Goal: Task Accomplishment & Management: Use online tool/utility

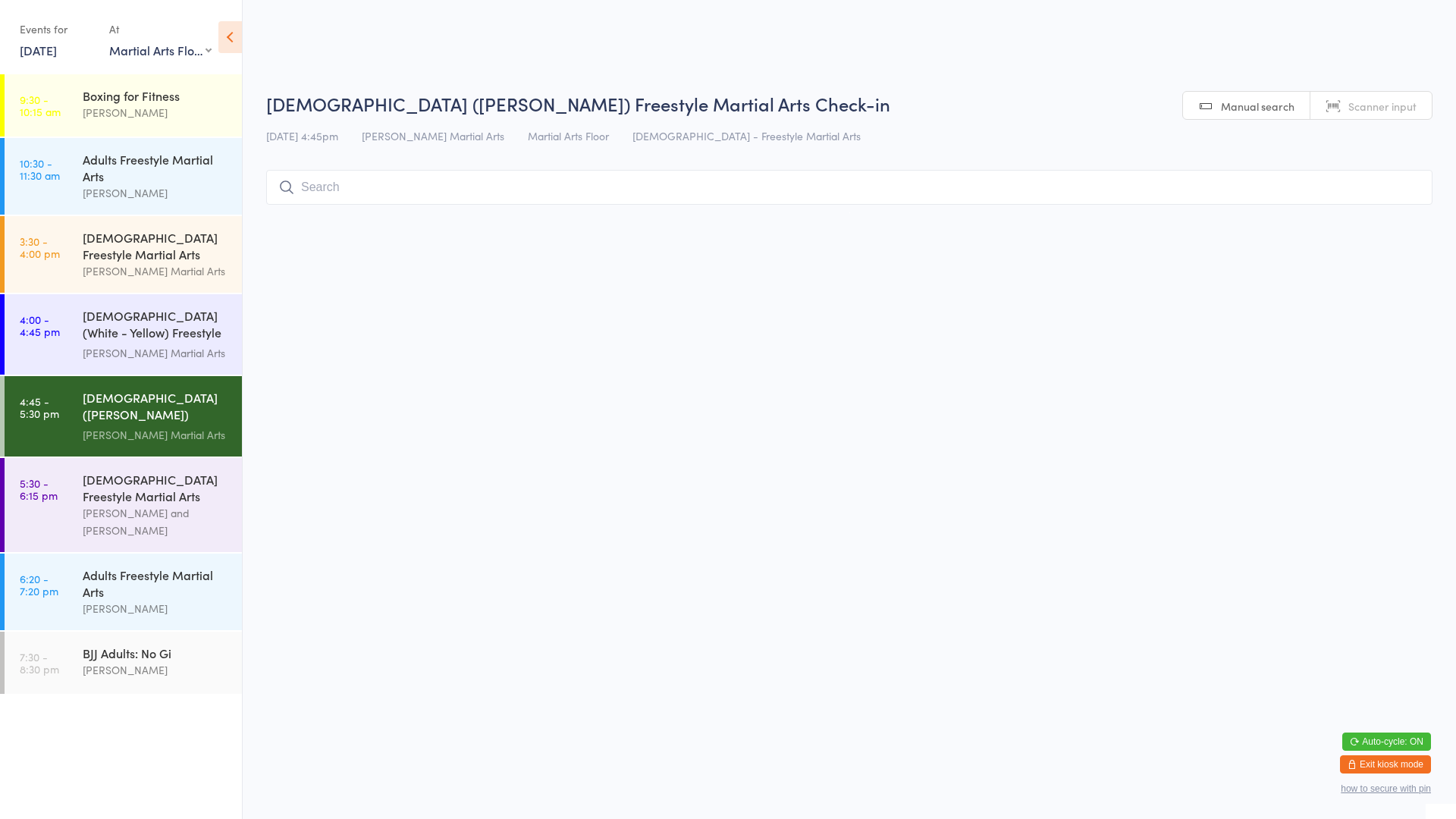
select select "0"
click at [158, 461] on div "[DEMOGRAPHIC_DATA] Freestyle Martial Arts [PERSON_NAME] and [PERSON_NAME]" at bounding box center [162, 505] width 159 height 94
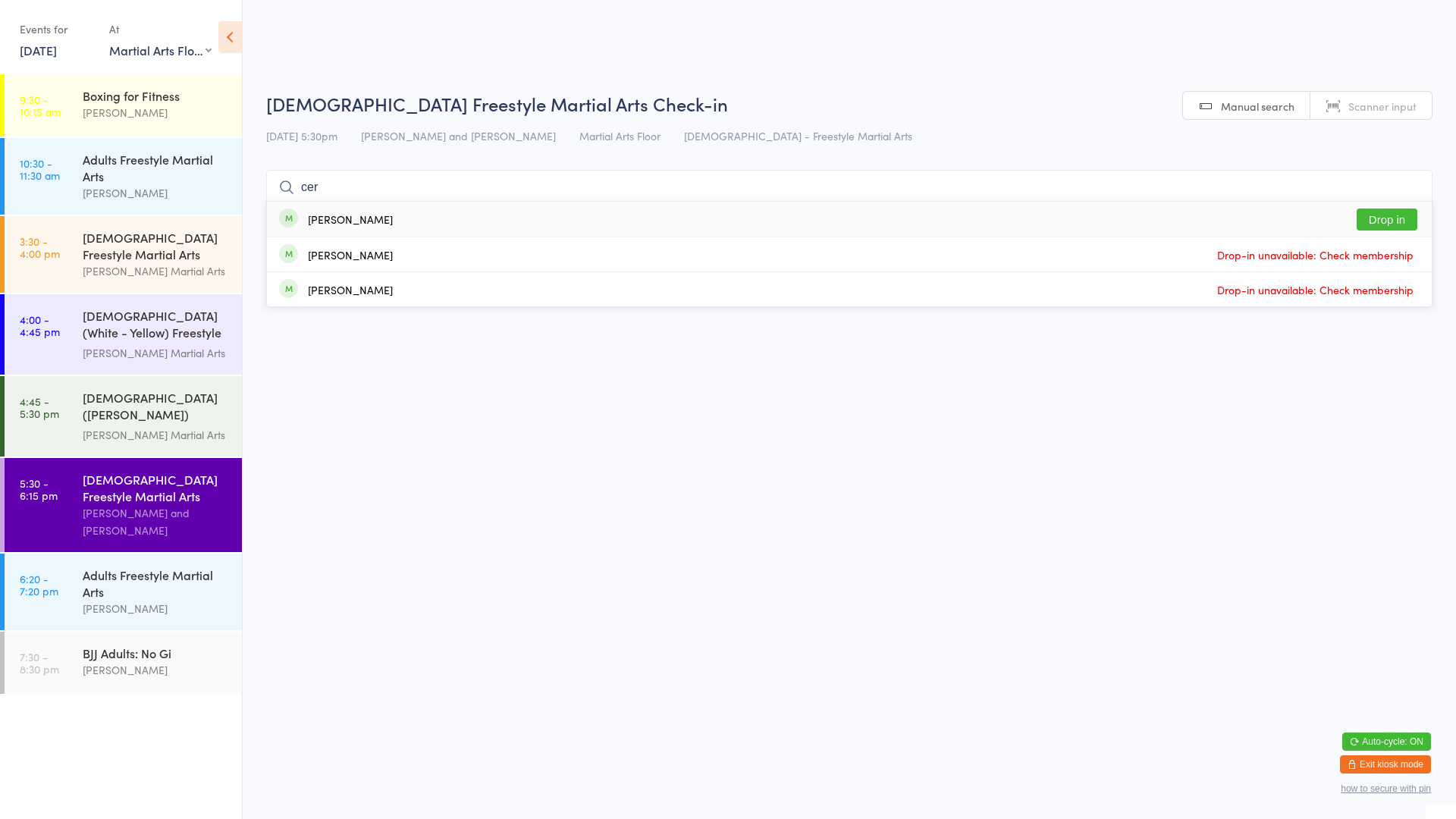
type input "cer"
click at [1421, 220] on div "[PERSON_NAME] Drop in" at bounding box center [849, 218] width 1165 height 35
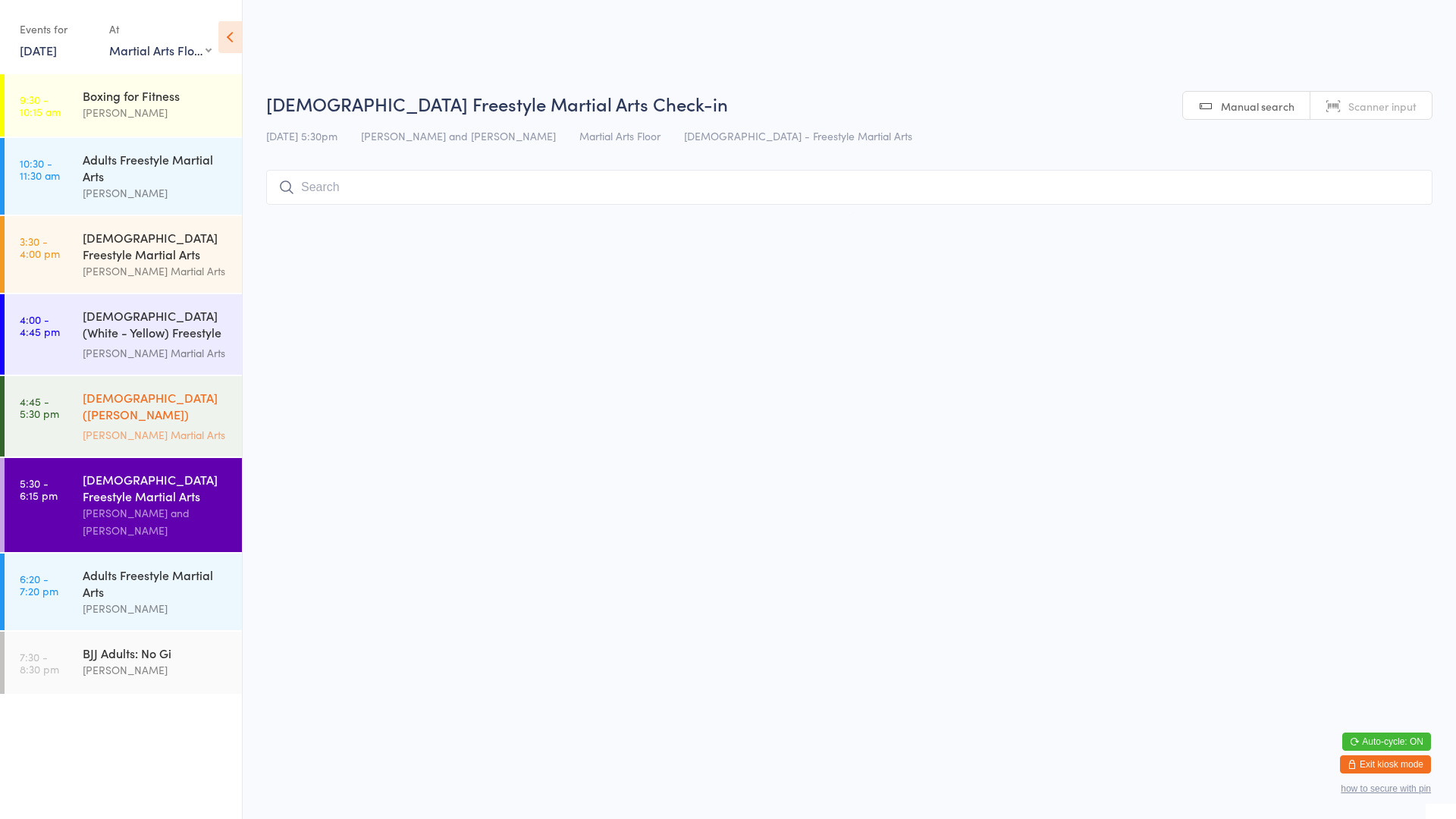
click at [158, 407] on div "[DEMOGRAPHIC_DATA] ([PERSON_NAME]) Freestyle Martial Arts" at bounding box center [155, 406] width 146 height 37
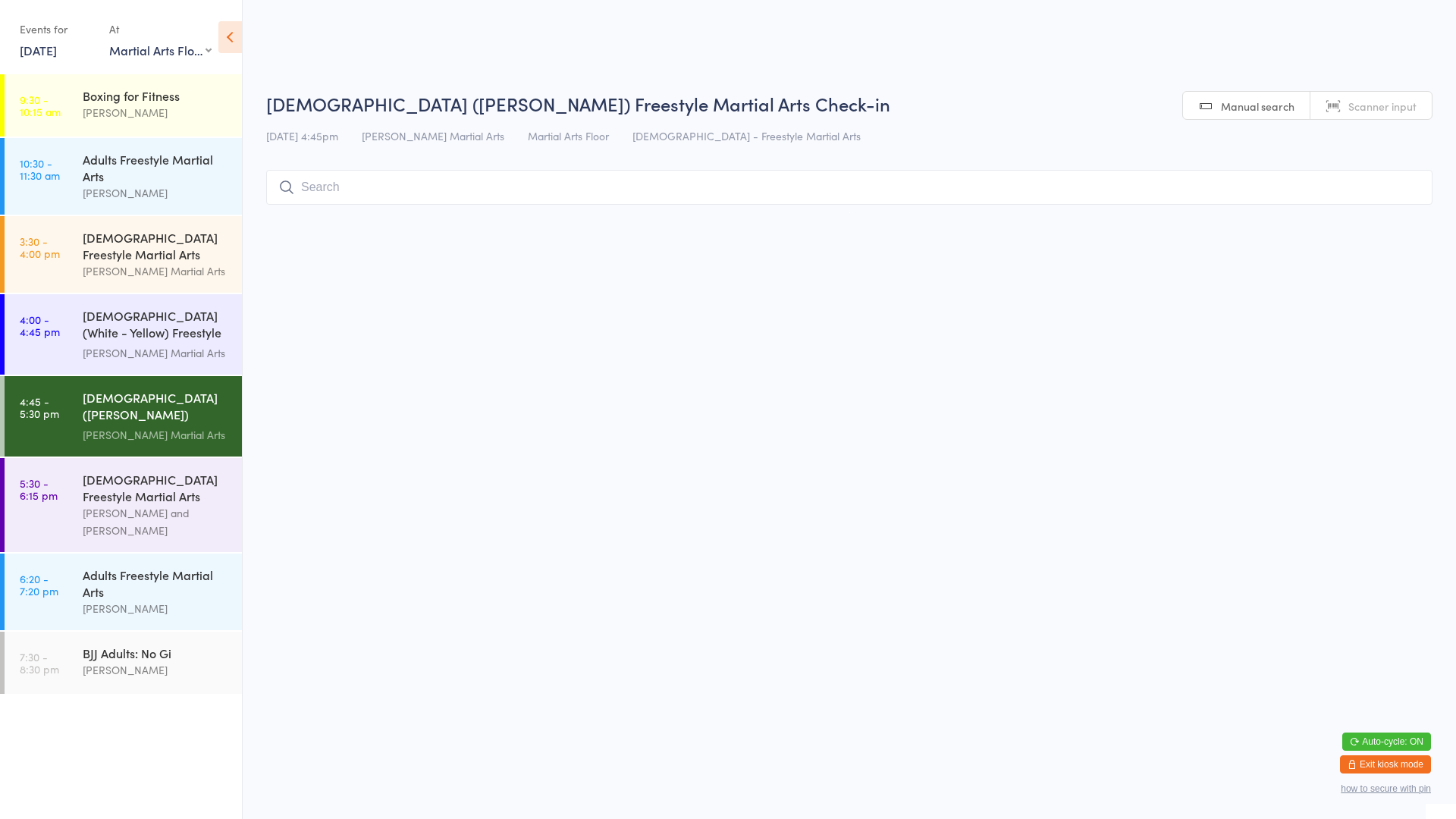
click at [394, 183] on input "search" at bounding box center [849, 187] width 1167 height 35
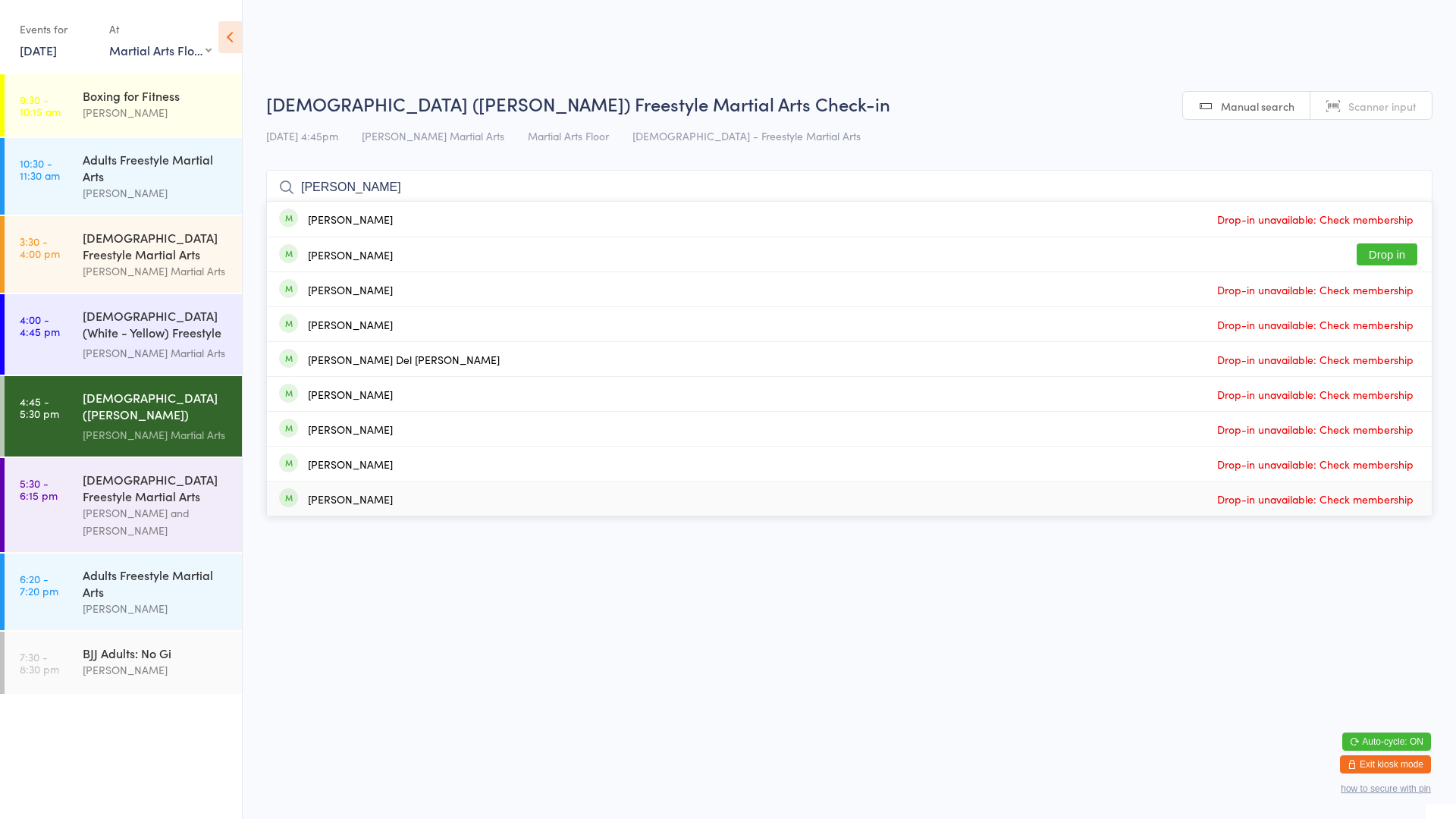
type input "[PERSON_NAME]"
click at [468, 598] on html "You have now entered Kiosk Mode. Members will be able to check themselves in us…" at bounding box center [728, 409] width 1456 height 819
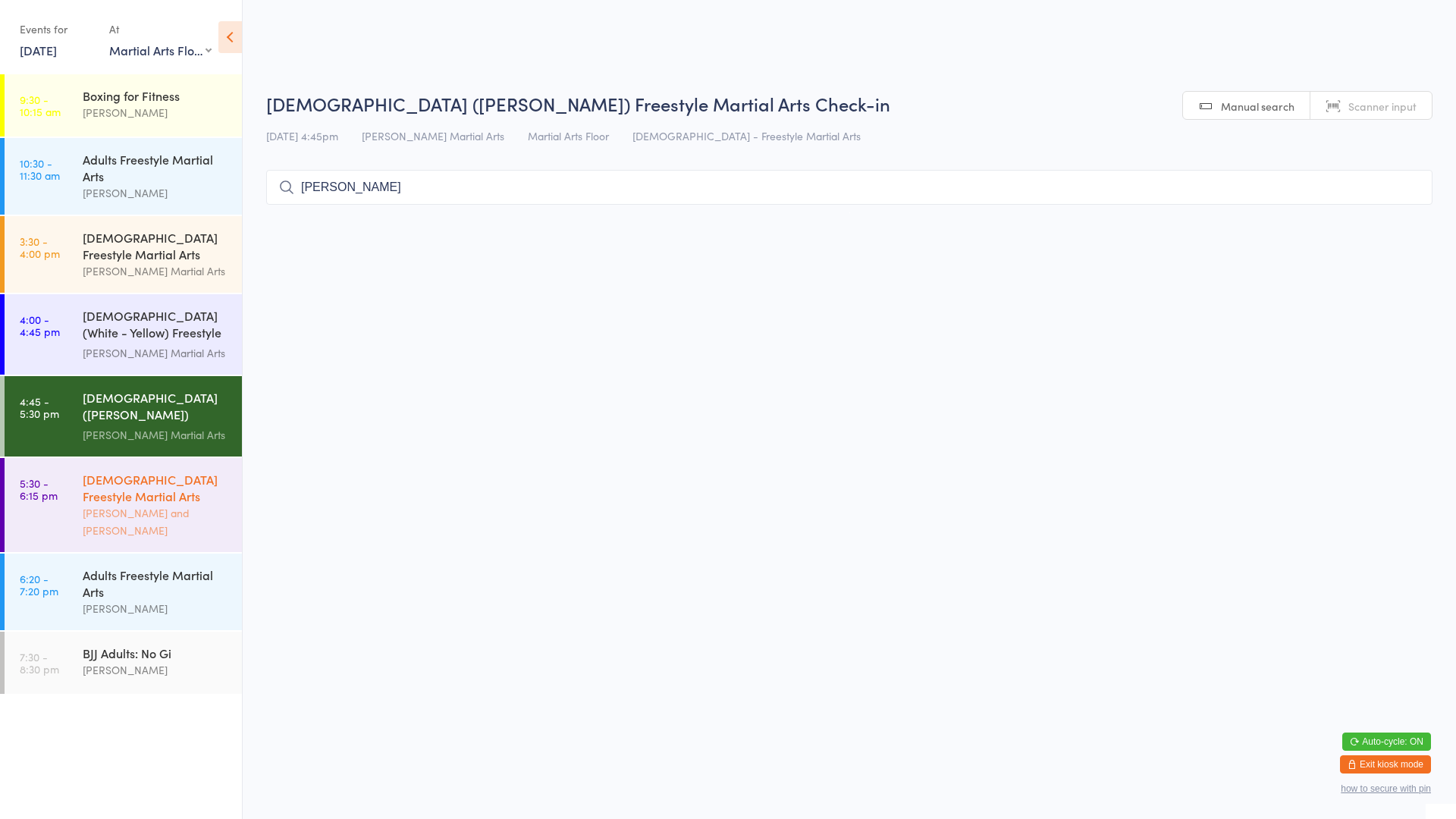
click at [197, 504] on div "[PERSON_NAME] and [PERSON_NAME]" at bounding box center [155, 521] width 146 height 35
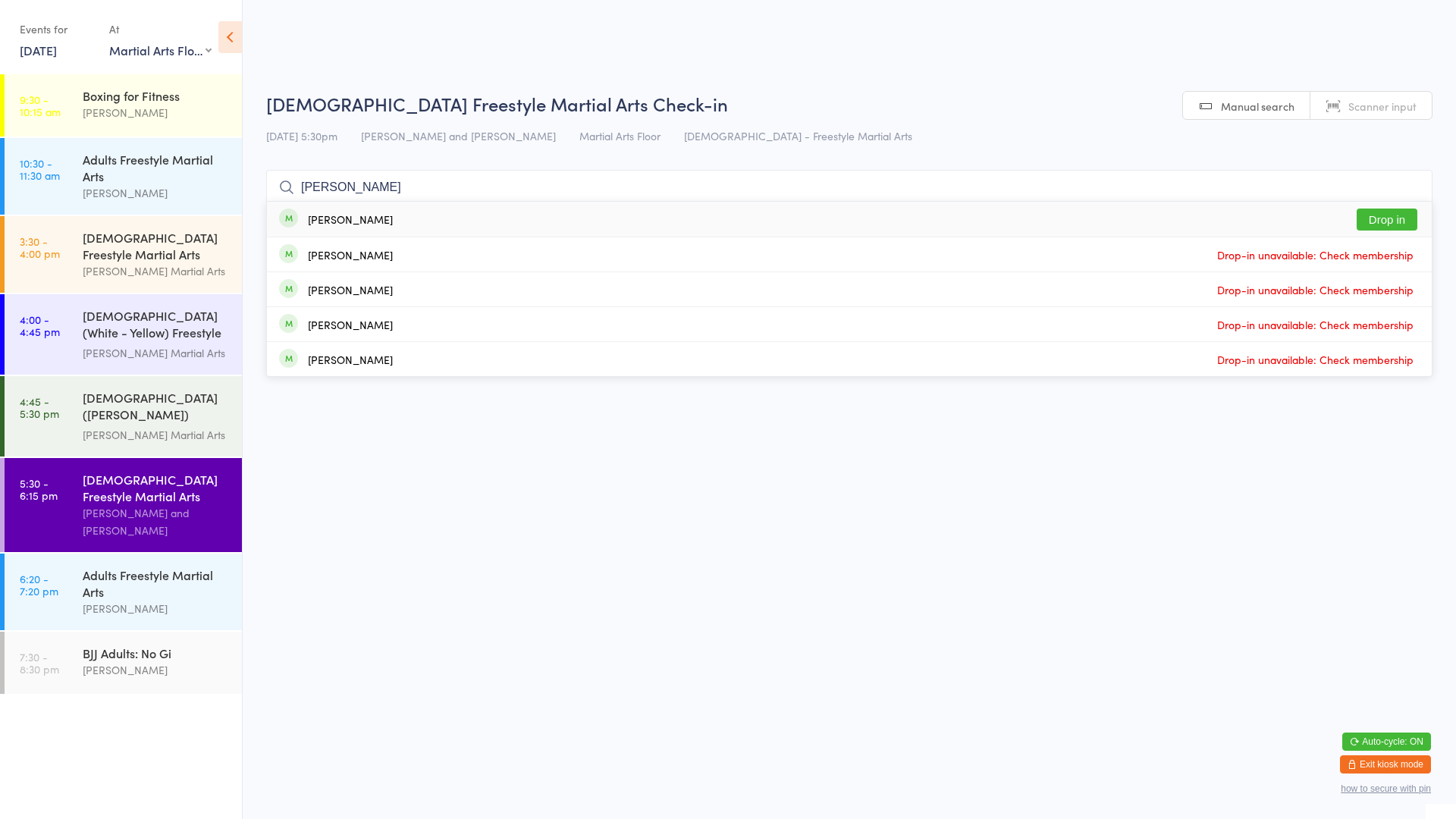
type input "[PERSON_NAME]"
click at [444, 218] on div "[PERSON_NAME] Drop in" at bounding box center [849, 218] width 1165 height 35
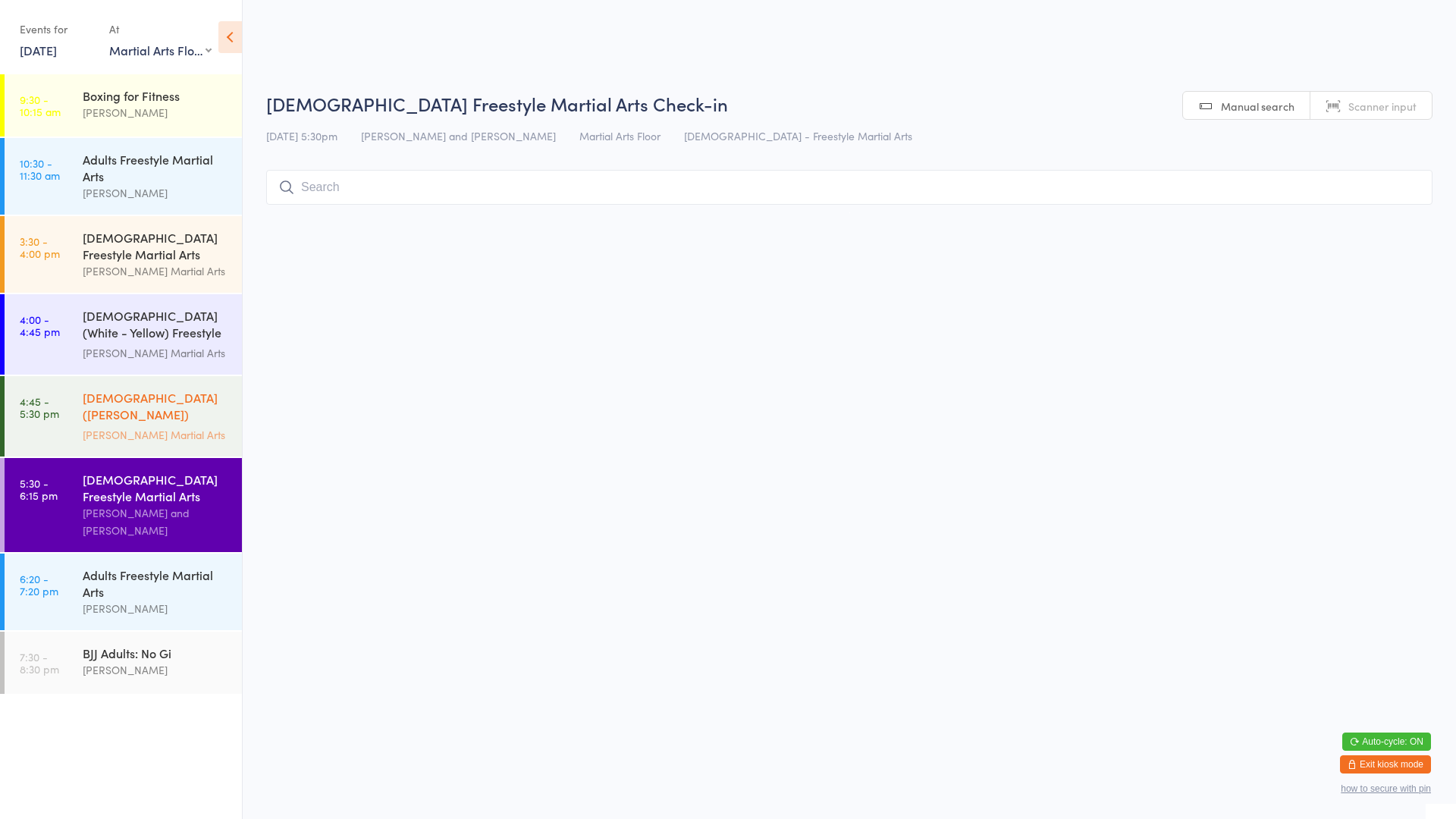
click at [156, 388] on div "[DEMOGRAPHIC_DATA] ([PERSON_NAME]) Freestyle Martial Arts" at bounding box center [155, 406] width 146 height 37
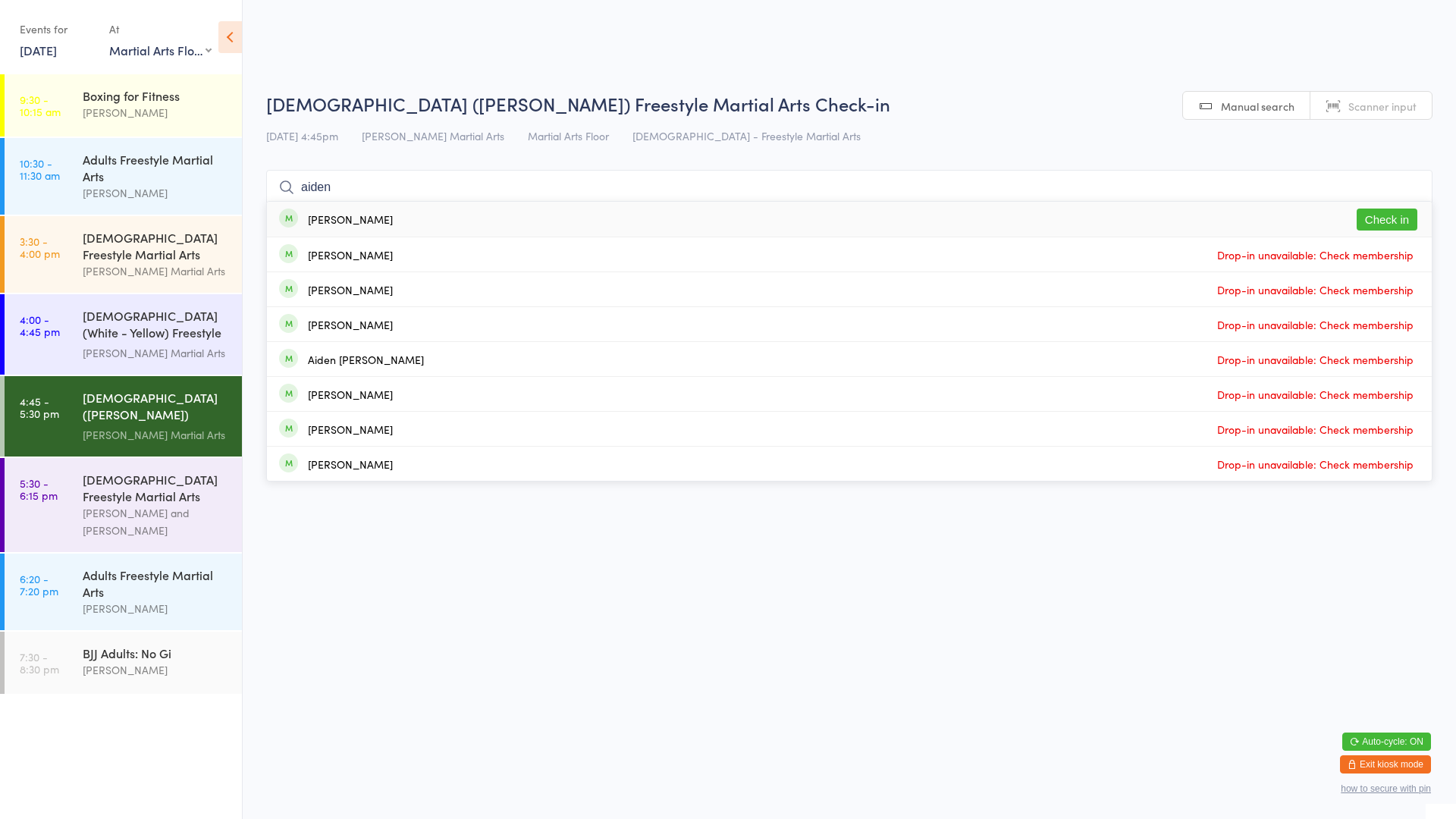
type input "aiden"
click at [1381, 212] on button "Check in" at bounding box center [1387, 219] width 61 height 22
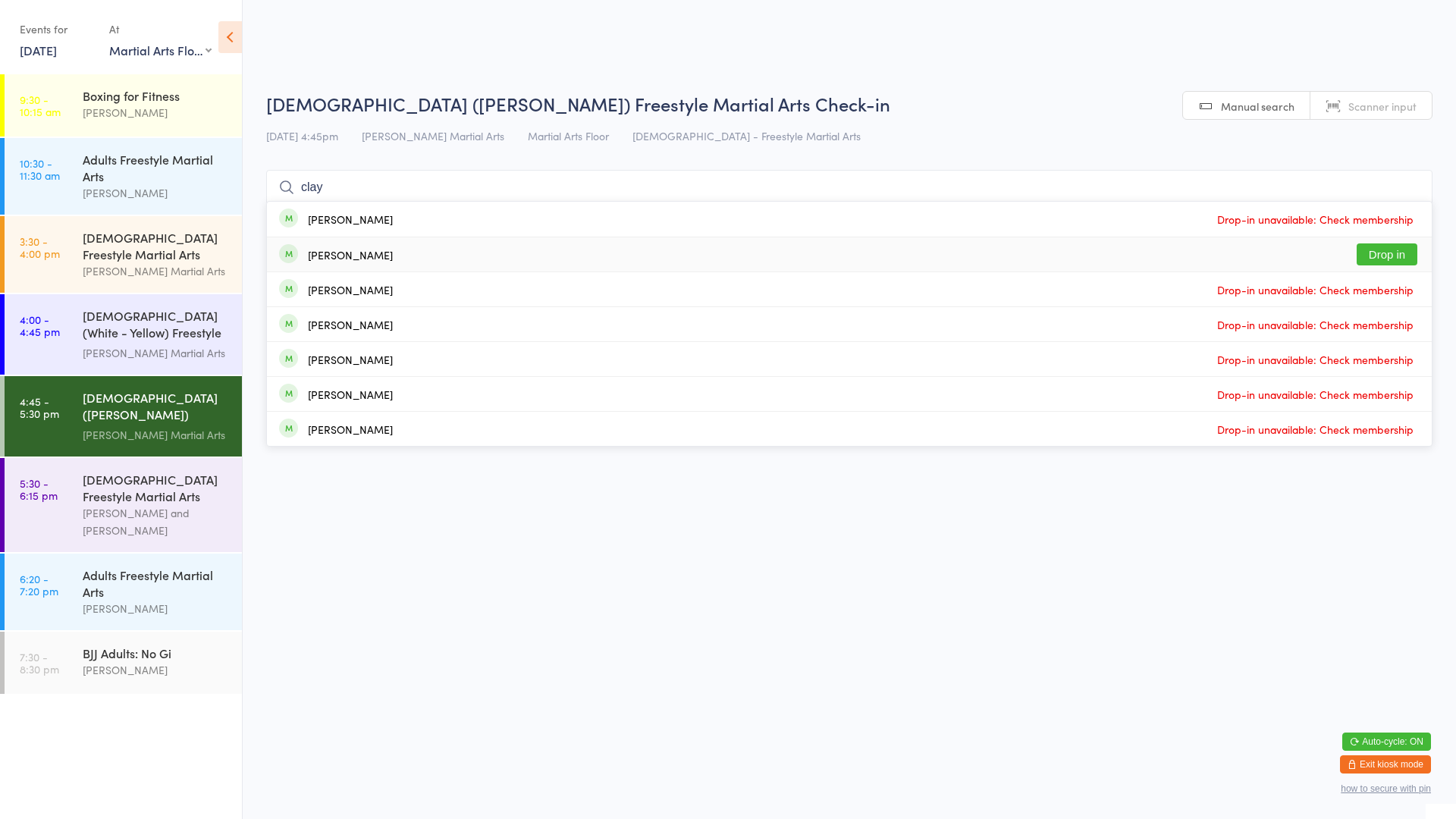
type input "clay"
click at [1384, 257] on button "Drop in" at bounding box center [1387, 254] width 61 height 22
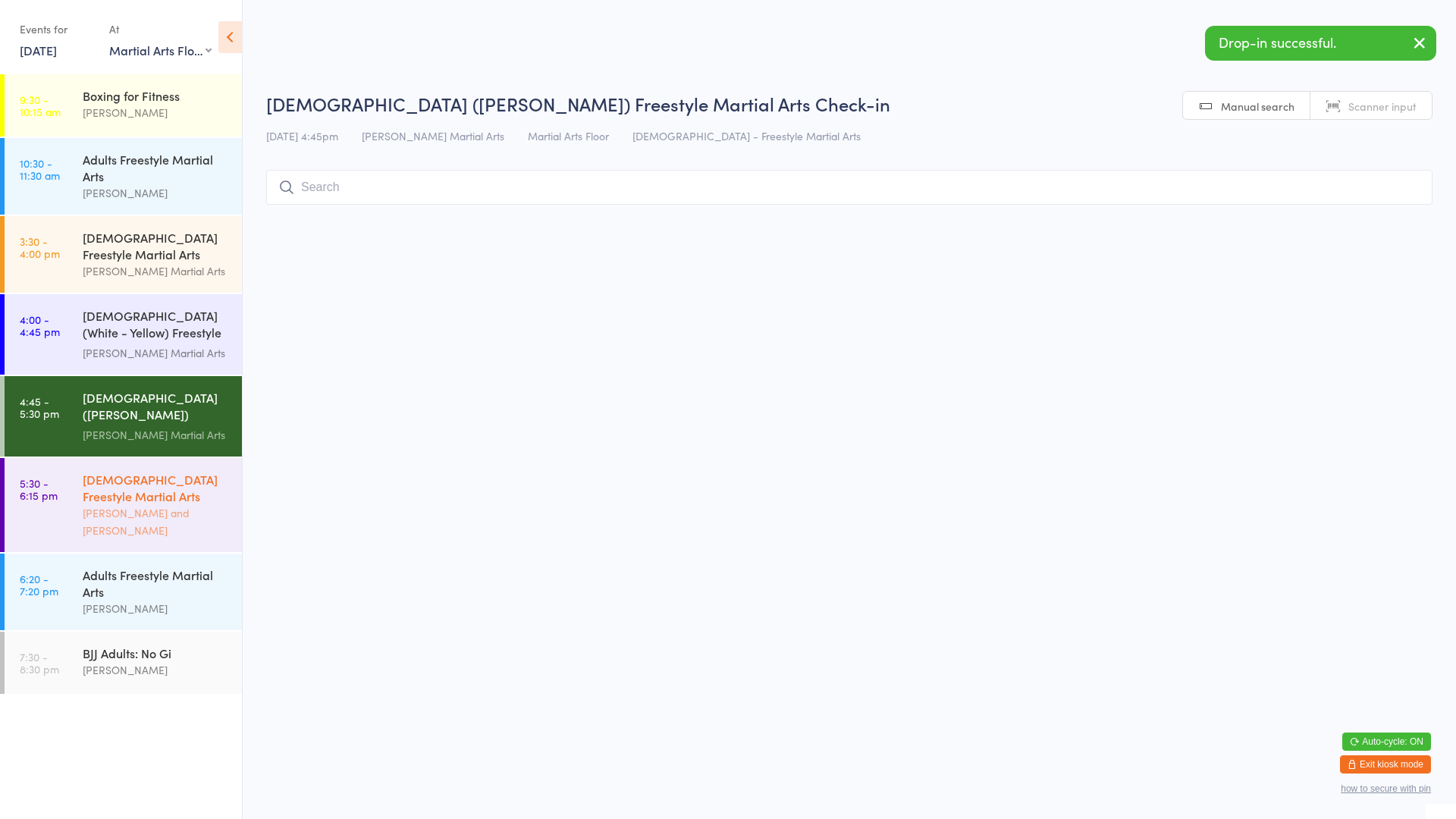
click at [67, 470] on link "5:30 - 6:15 pm [DEMOGRAPHIC_DATA] Freestyle Martial Arts [PERSON_NAME] and [PER…" at bounding box center [123, 505] width 237 height 94
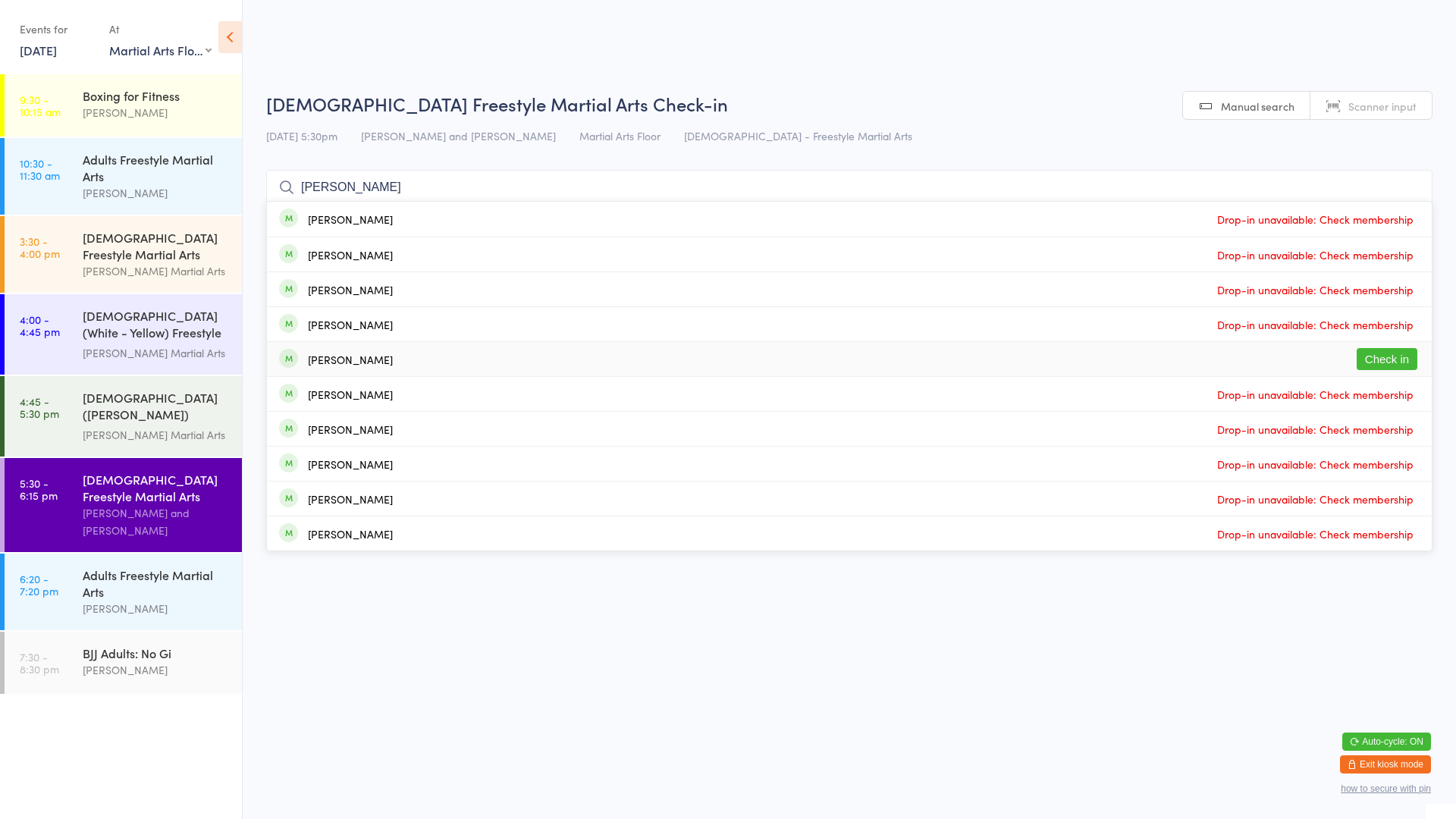
type input "[PERSON_NAME]"
click at [1386, 364] on button "Check in" at bounding box center [1387, 359] width 61 height 22
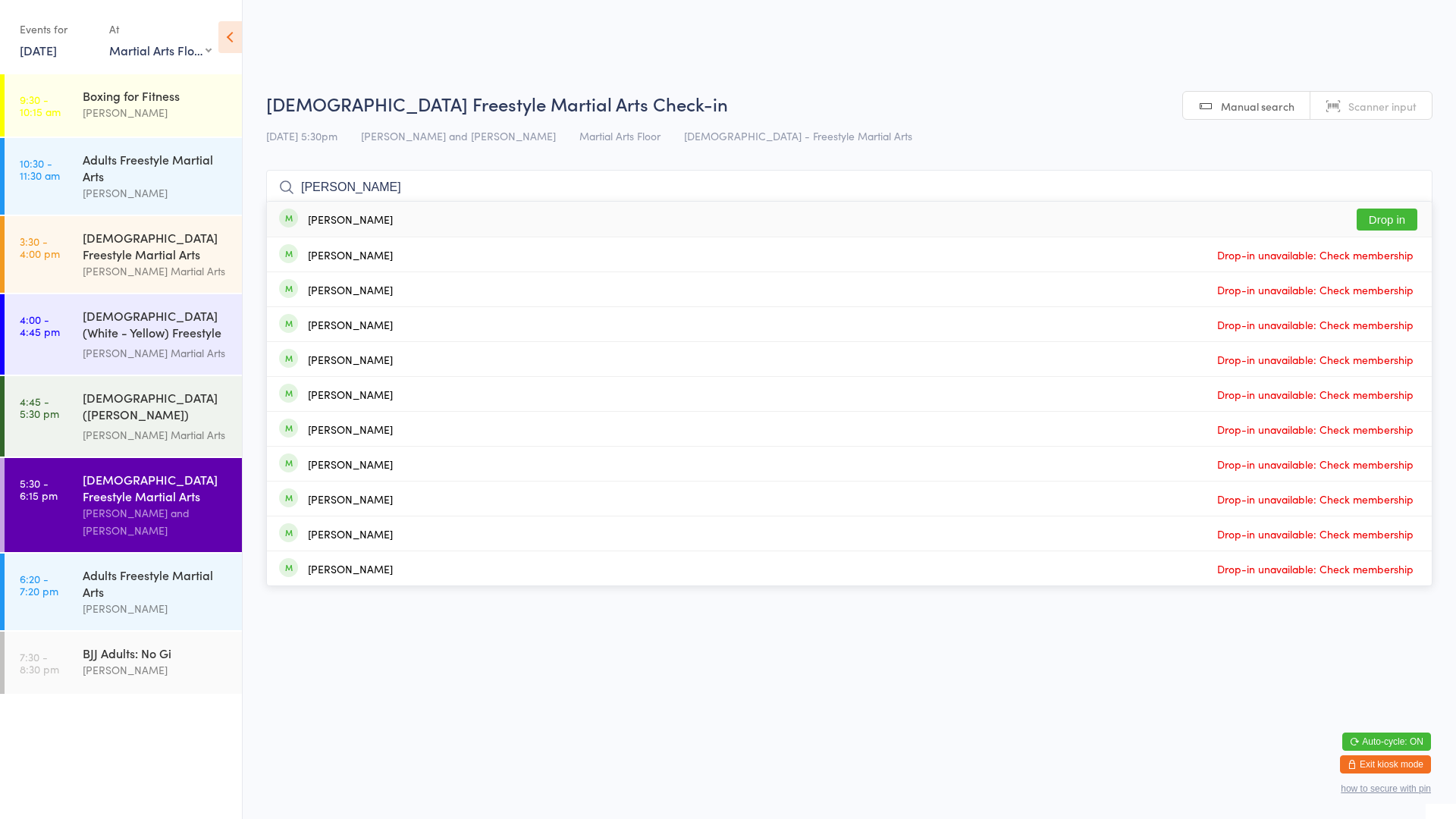
type input "[PERSON_NAME]"
click at [1383, 220] on button "Drop in" at bounding box center [1387, 219] width 61 height 22
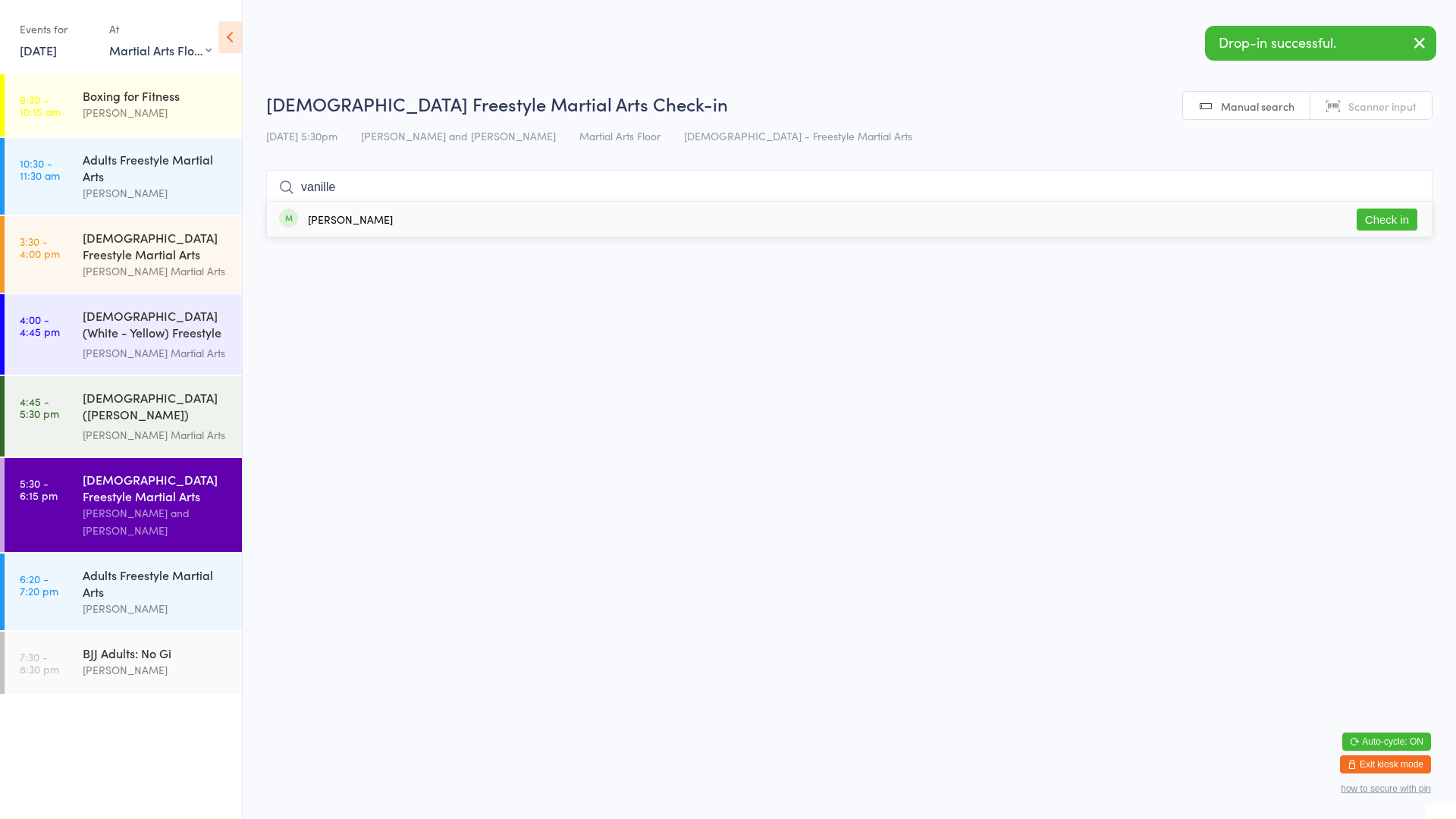
type input "vanille"
click at [1383, 220] on button "Check in" at bounding box center [1387, 219] width 61 height 22
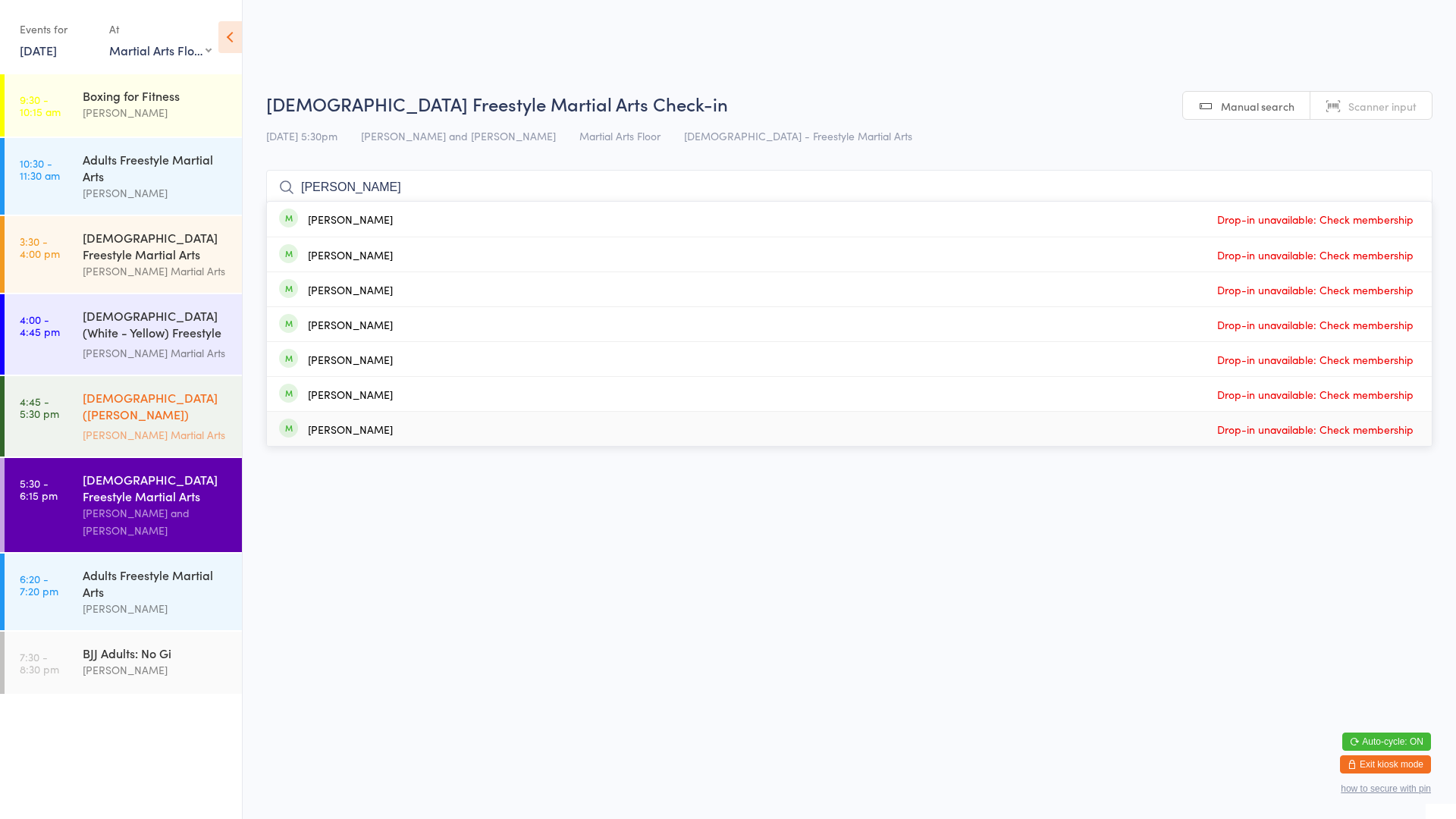
type input "[PERSON_NAME]"
click at [156, 443] on div "[DEMOGRAPHIC_DATA] ([PERSON_NAME]) Freestyle Martial Arts [PERSON_NAME] Martial…" at bounding box center [162, 416] width 159 height 81
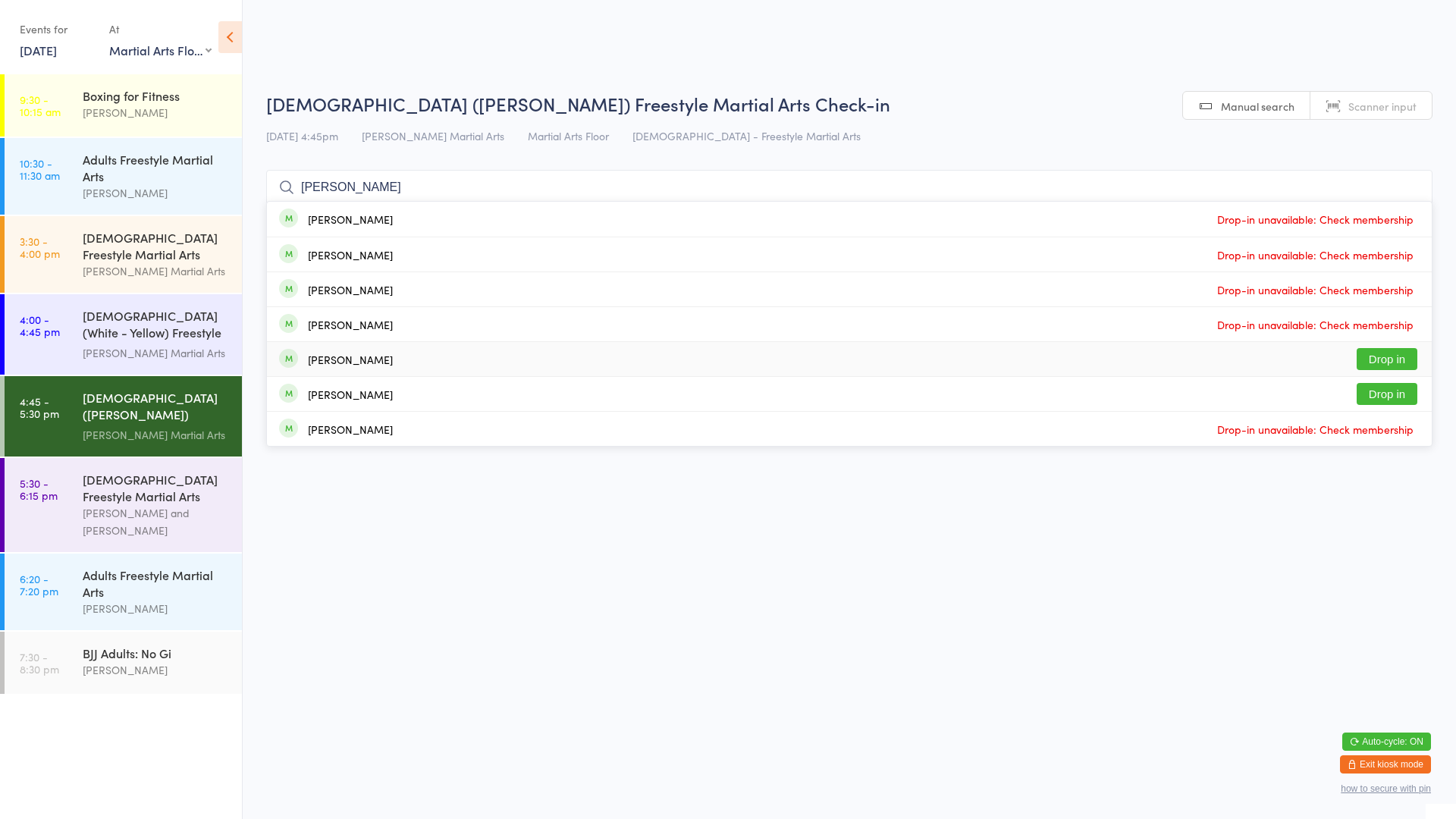
type input "[PERSON_NAME]"
click at [1390, 356] on button "Drop in" at bounding box center [1387, 359] width 61 height 22
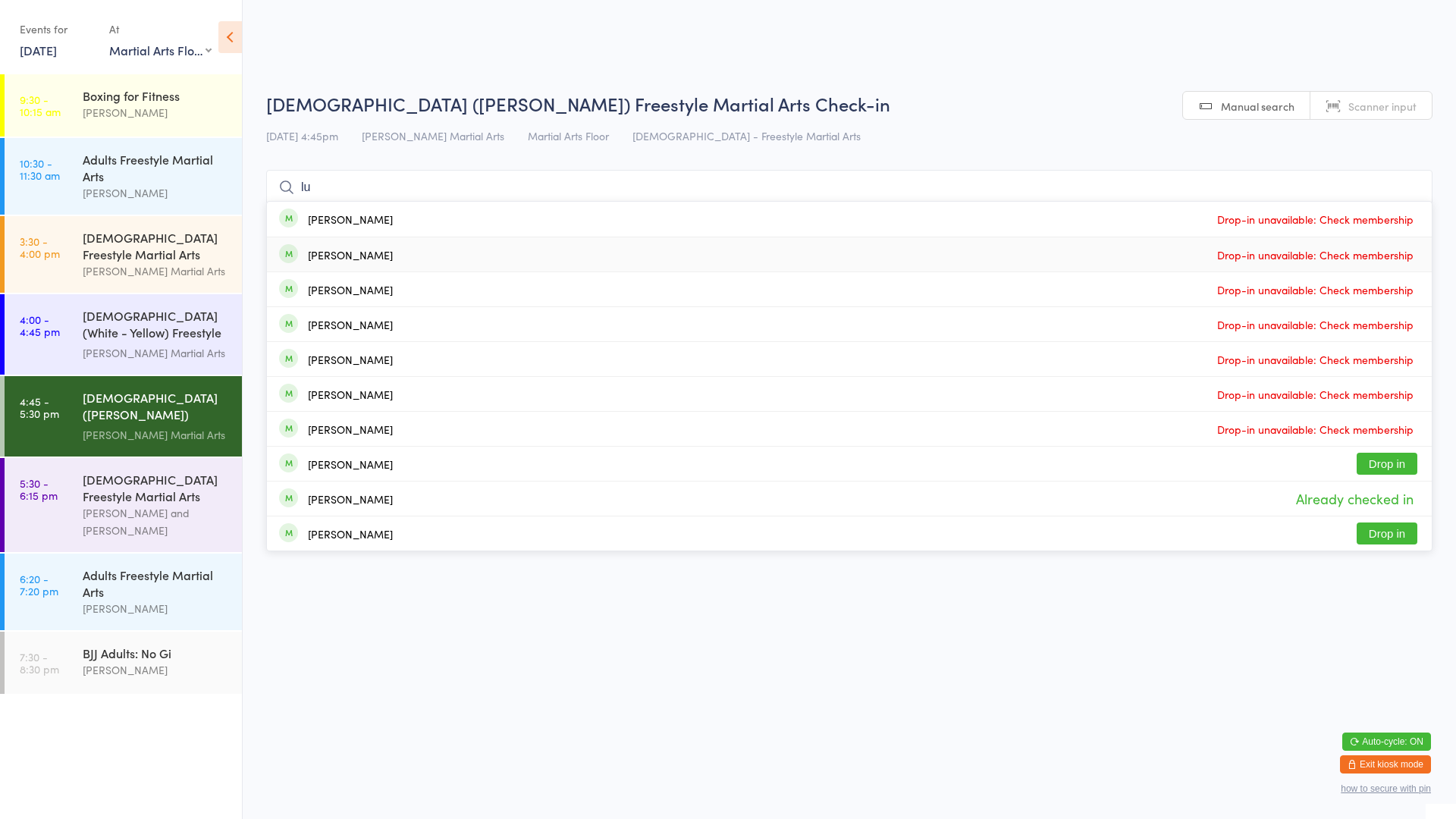
type input "l"
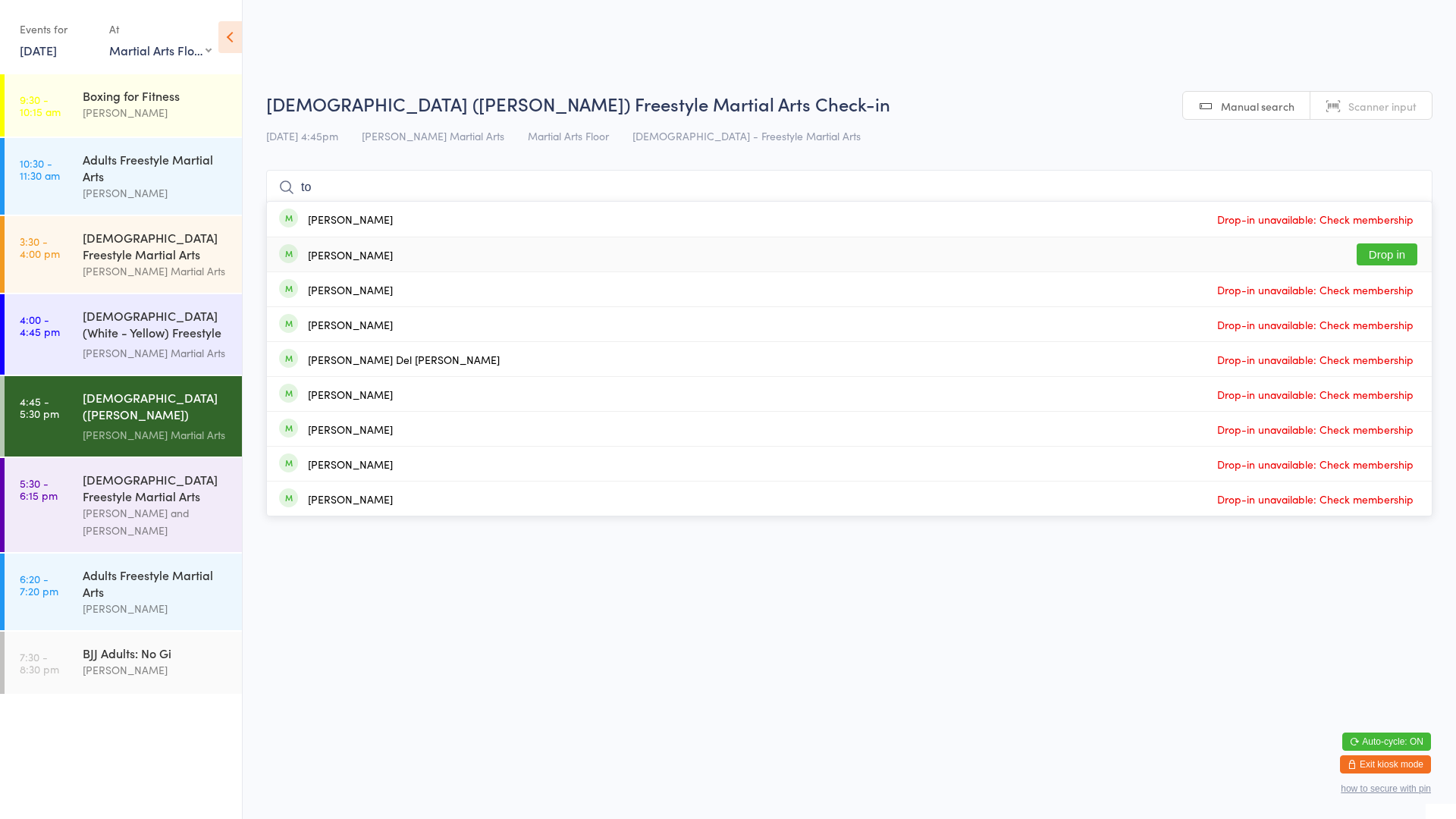
type input "t"
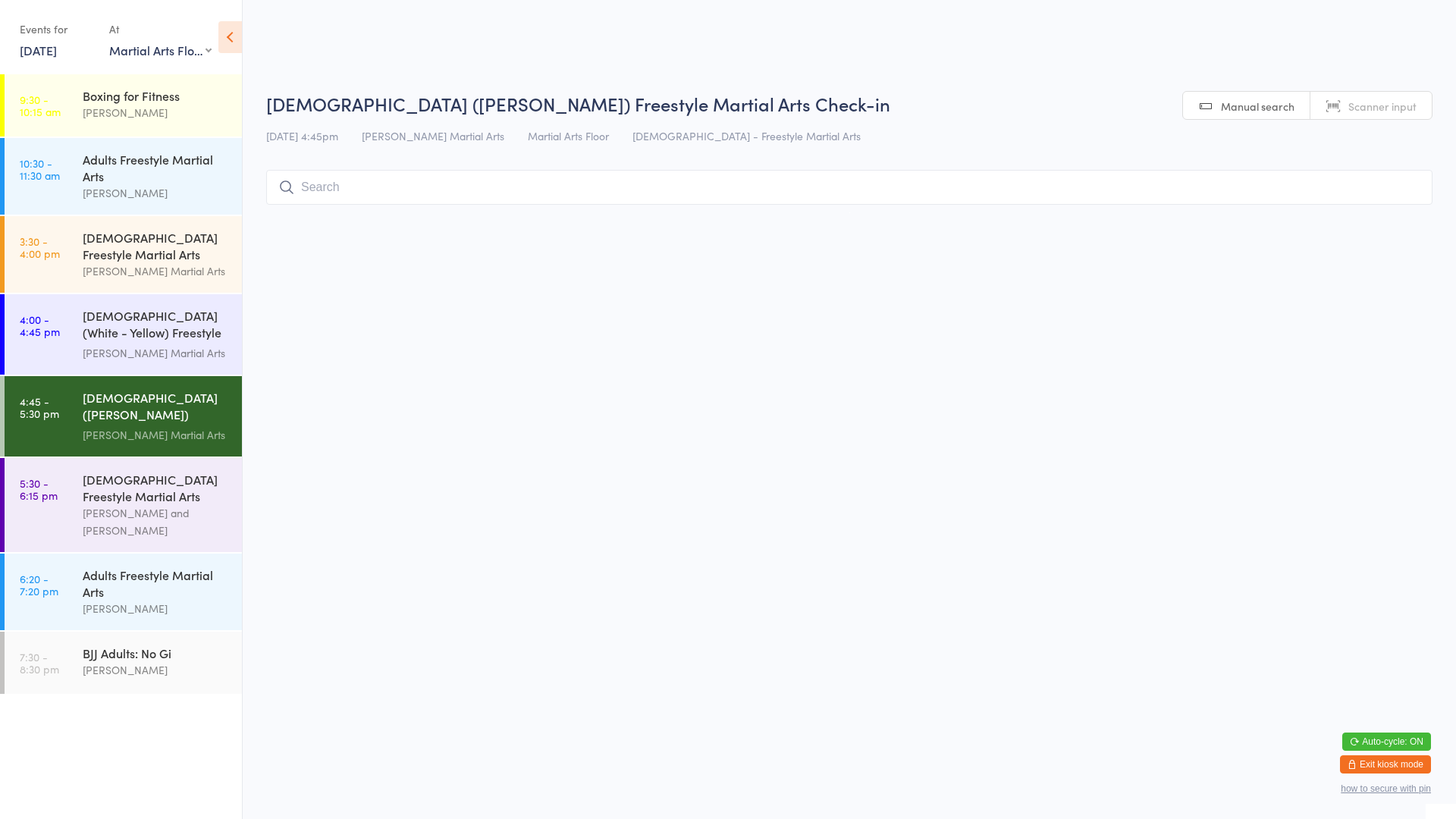
click at [81, 411] on link "4:45 - 5:30 pm [DEMOGRAPHIC_DATA] ([PERSON_NAME]) Freestyle Martial Arts [PERSO…" at bounding box center [123, 416] width 237 height 81
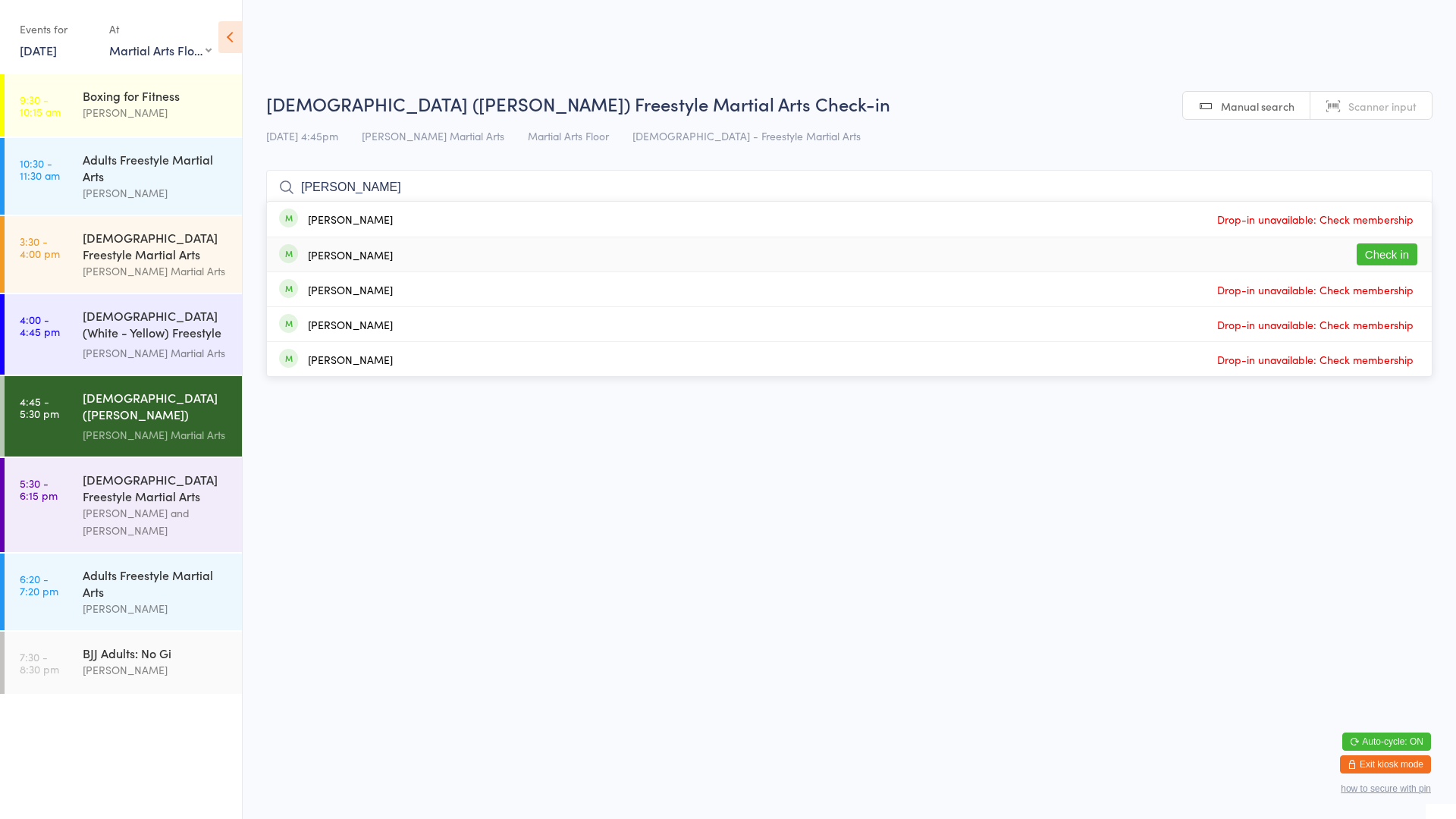
type input "[PERSON_NAME]"
click at [1390, 252] on button "Check in" at bounding box center [1387, 254] width 61 height 22
